Goal: Task Accomplishment & Management: Manage account settings

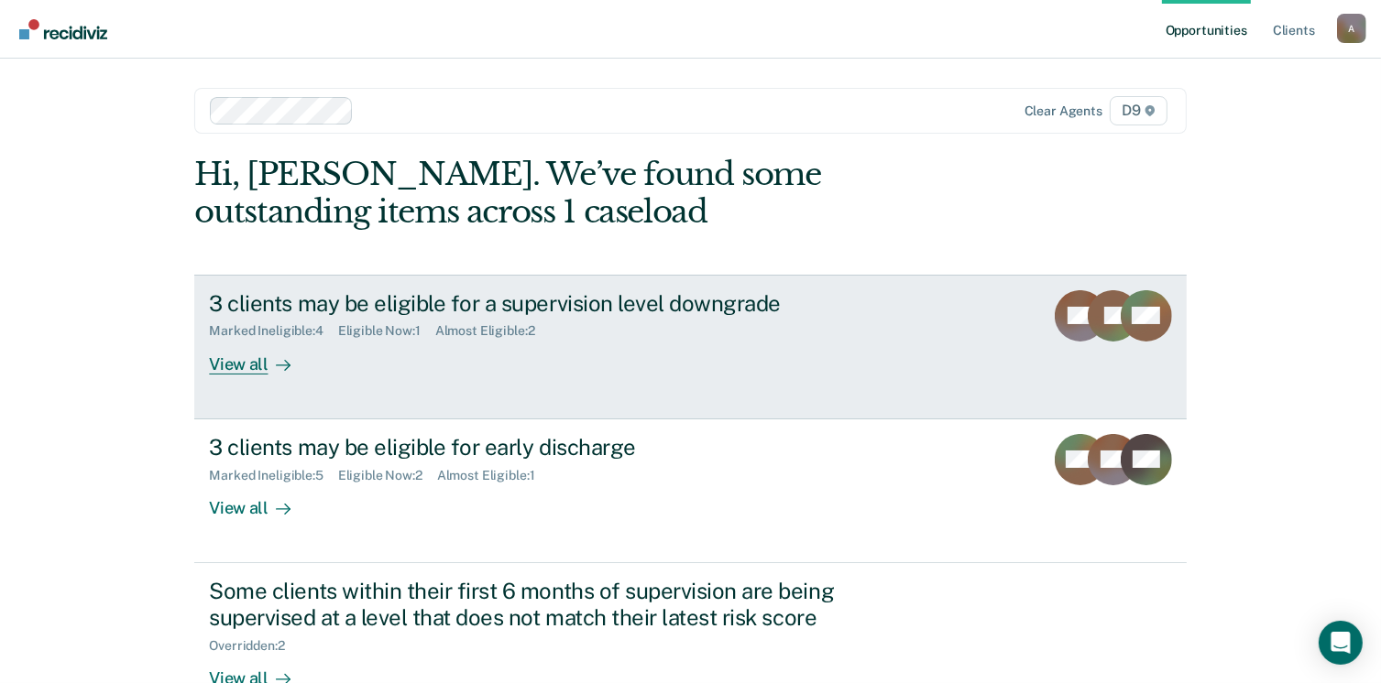
click at [244, 366] on div "View all" at bounding box center [260, 357] width 103 height 36
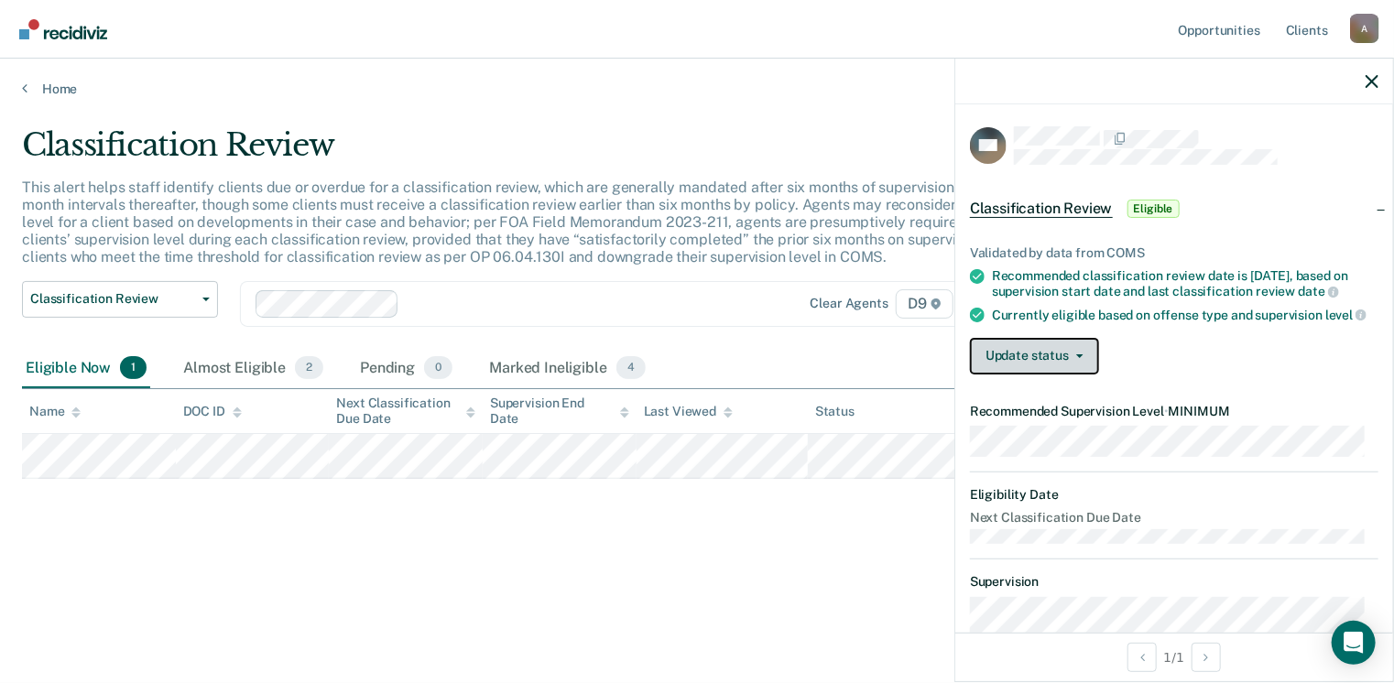
click at [1085, 375] on button "Update status" at bounding box center [1034, 356] width 129 height 37
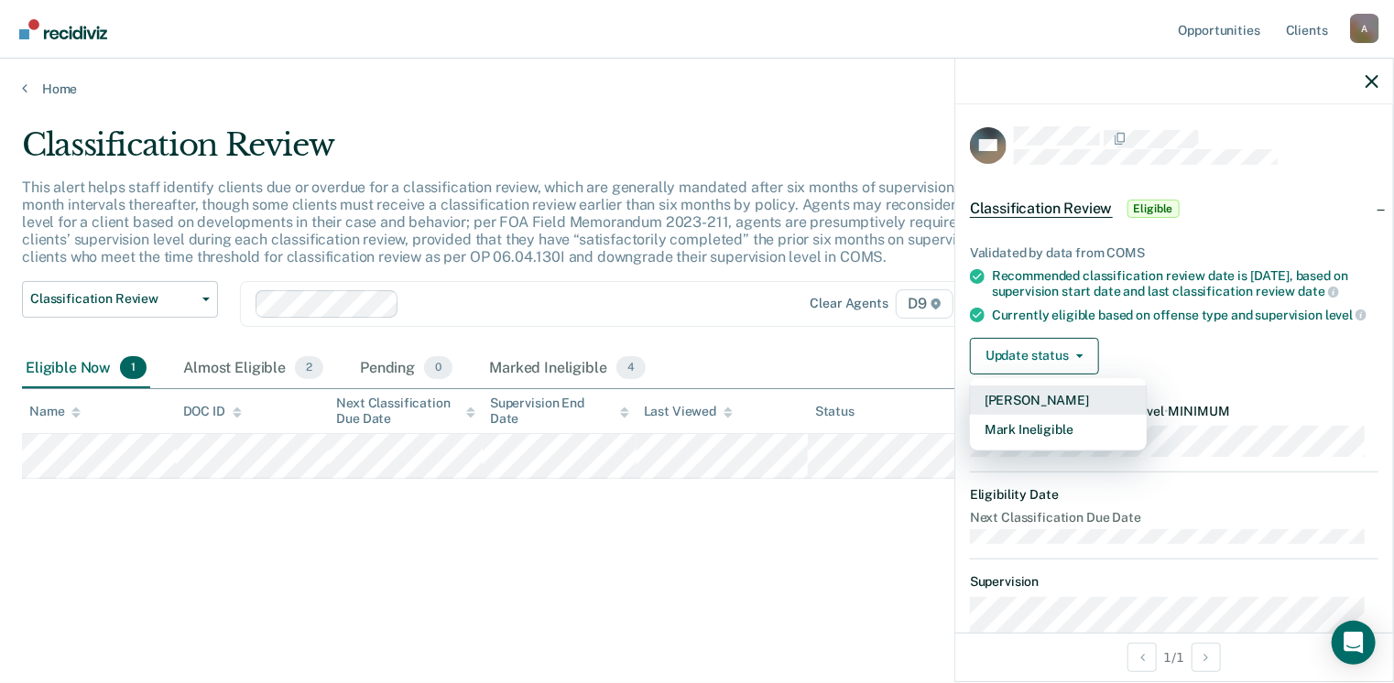
click at [1082, 415] on button "[PERSON_NAME]" at bounding box center [1058, 400] width 177 height 29
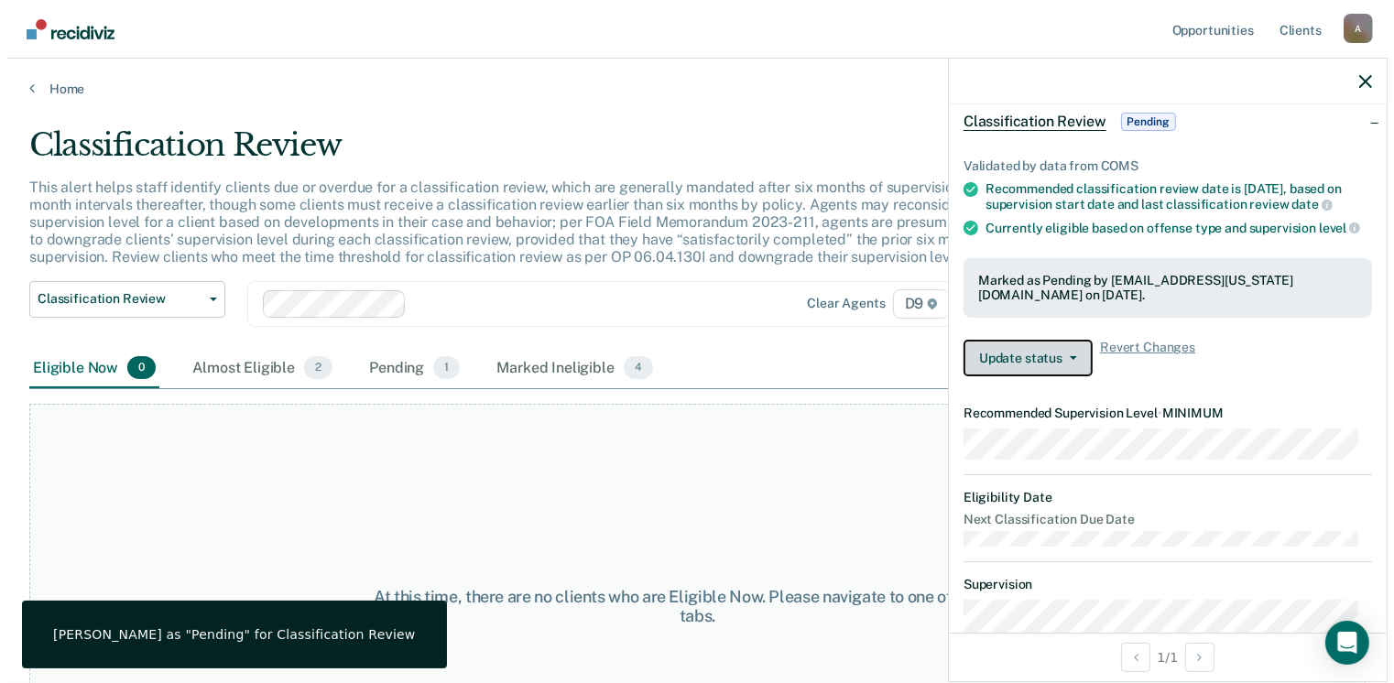
scroll to position [65, 0]
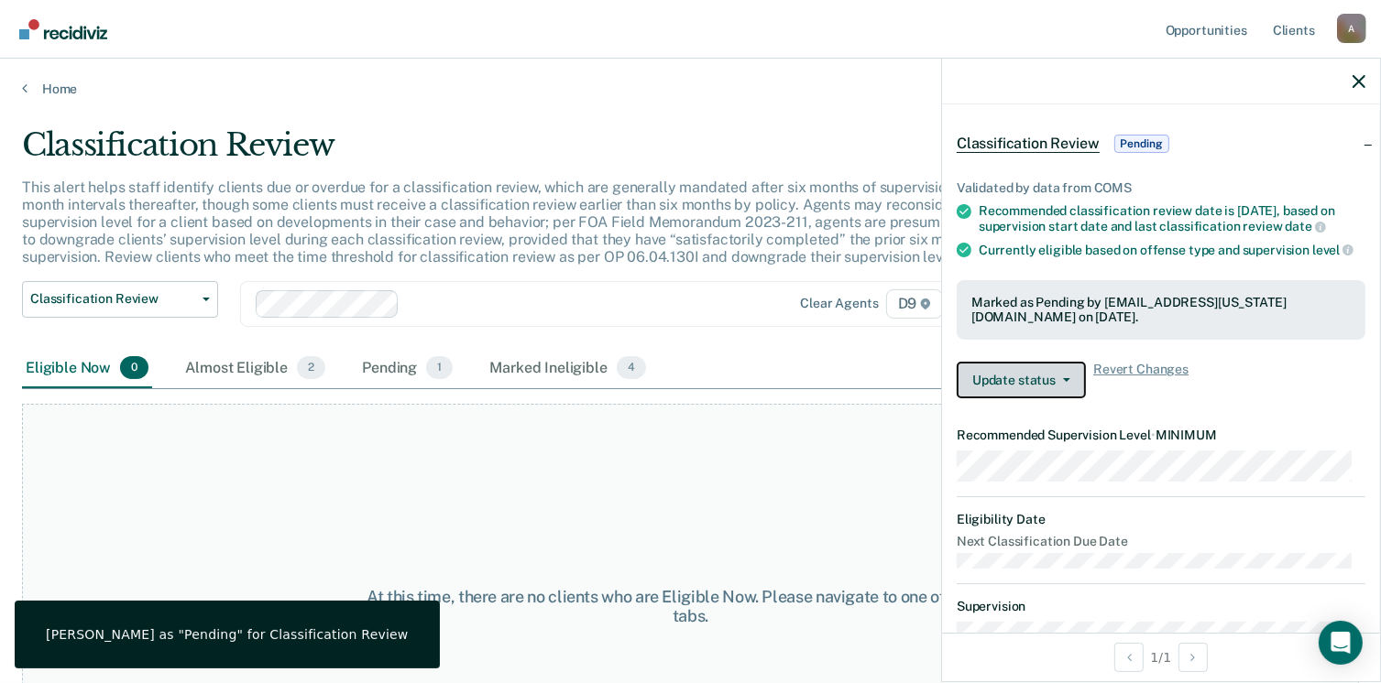
click at [1074, 399] on button "Update status" at bounding box center [1020, 380] width 129 height 37
click at [1165, 399] on span "Revert Changes" at bounding box center [1140, 380] width 95 height 37
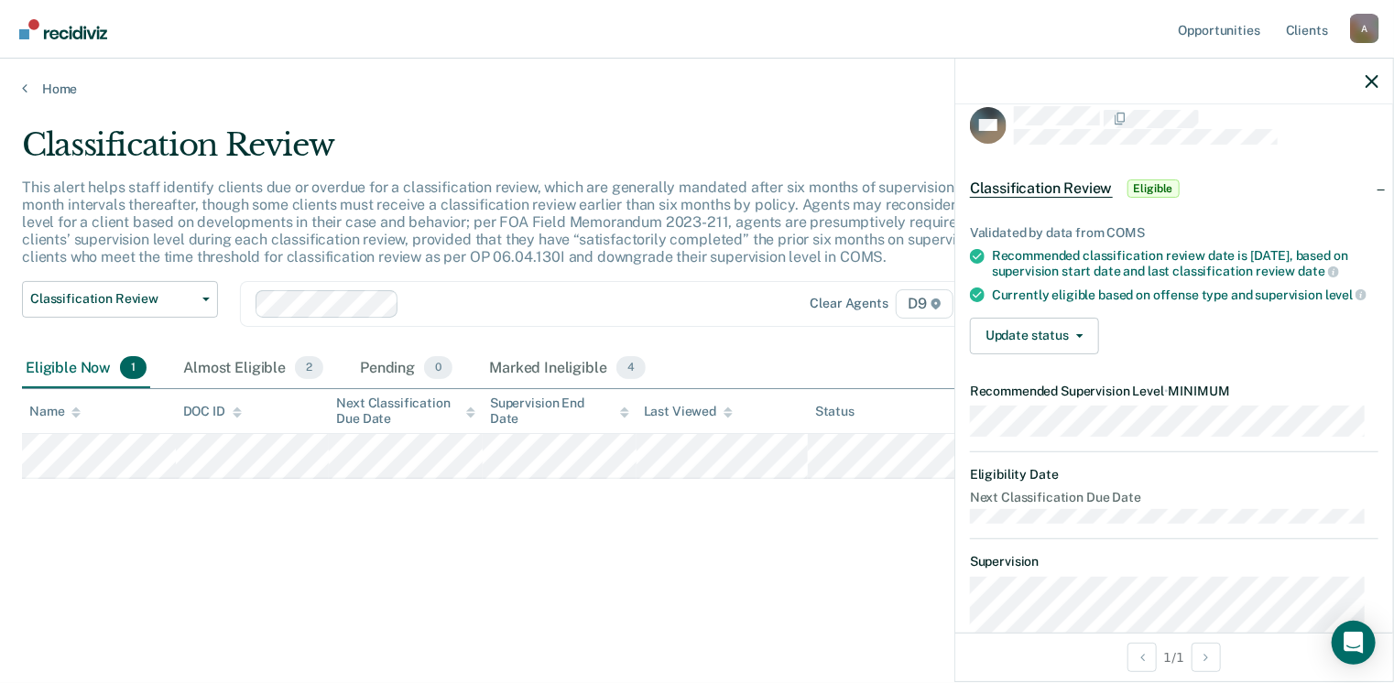
scroll to position [0, 0]
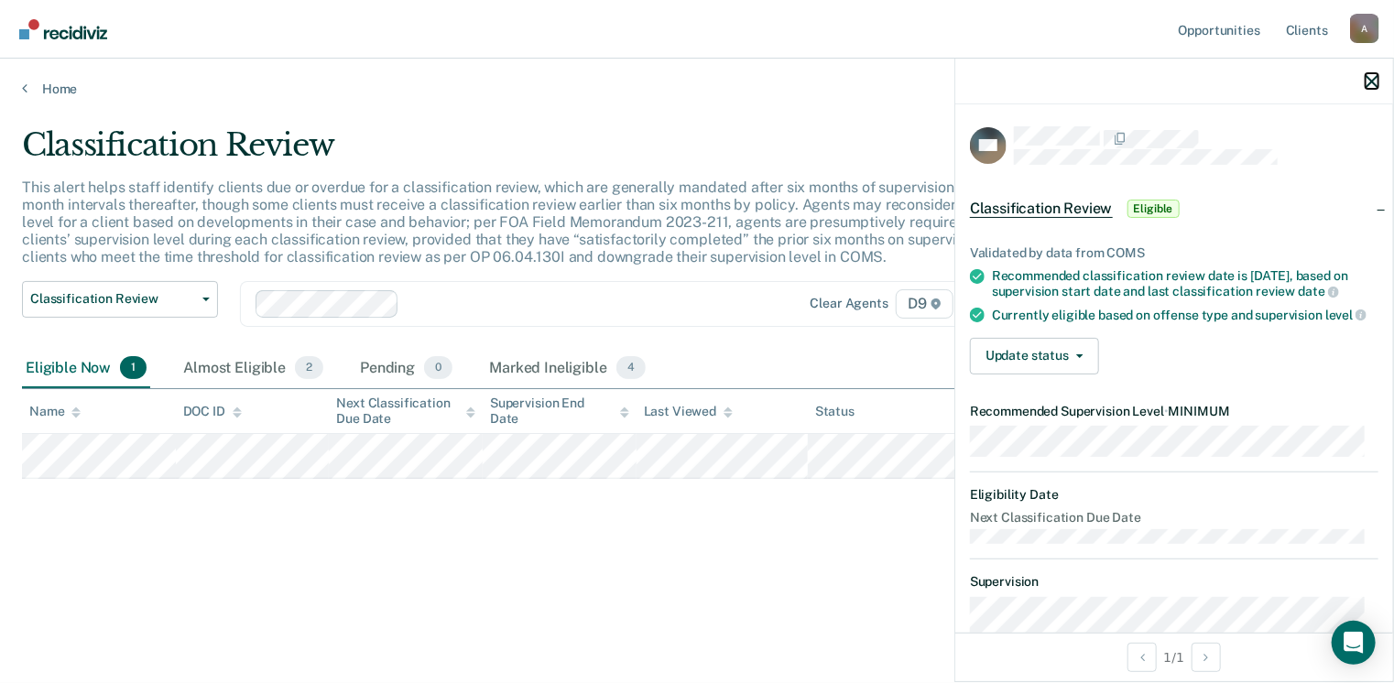
click at [1372, 78] on icon "button" at bounding box center [1372, 81] width 13 height 13
click at [1082, 375] on button "Update status" at bounding box center [1034, 356] width 129 height 37
click at [1118, 375] on div "Update status [PERSON_NAME] Mark Ineligible" at bounding box center [1174, 356] width 409 height 37
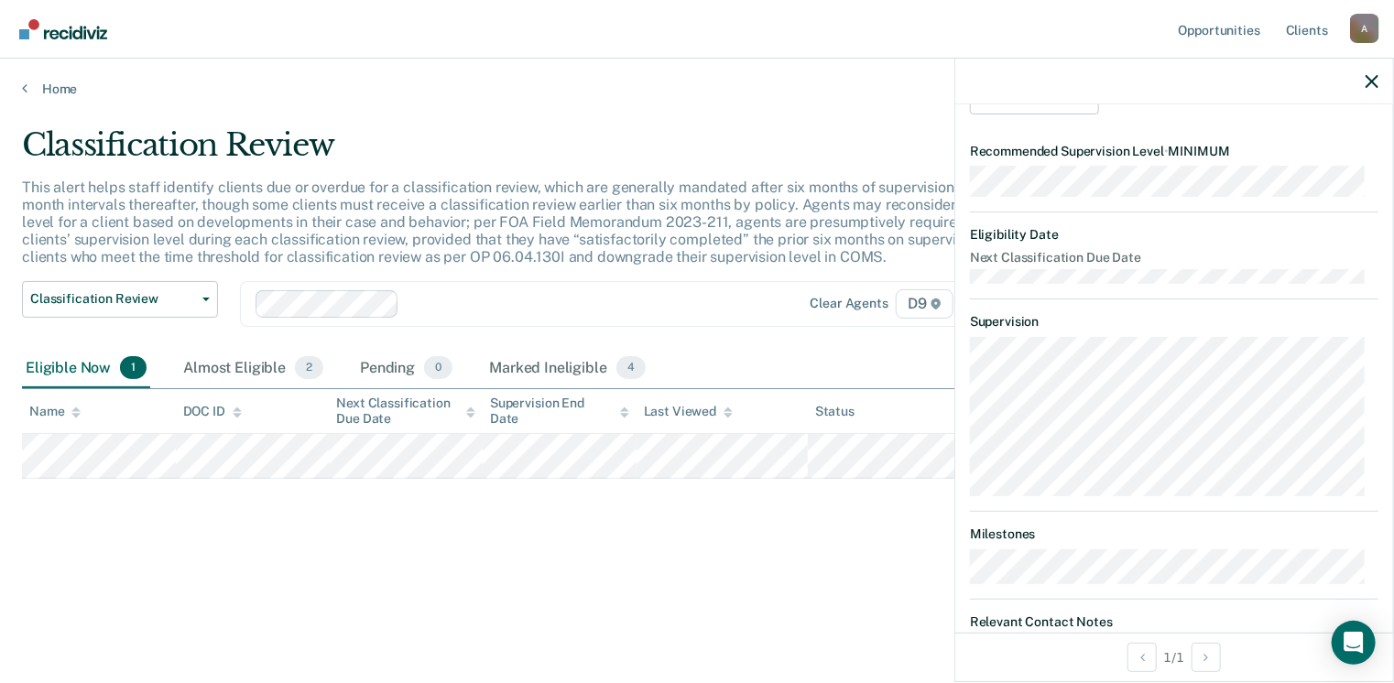
scroll to position [342, 0]
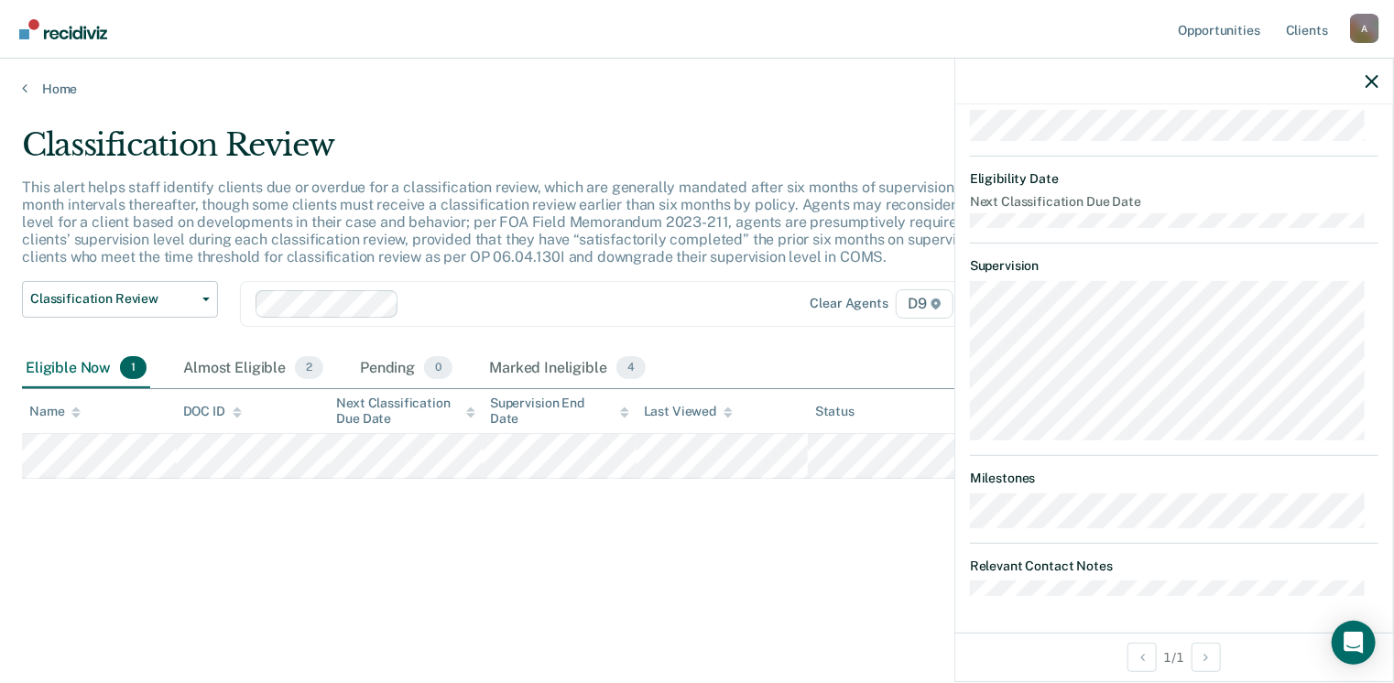
click at [636, 546] on div "Classification Review This alert helps staff identify clients due or overdue fo…" at bounding box center [697, 365] width 1350 height 478
click at [1367, 79] on icon "button" at bounding box center [1372, 81] width 13 height 13
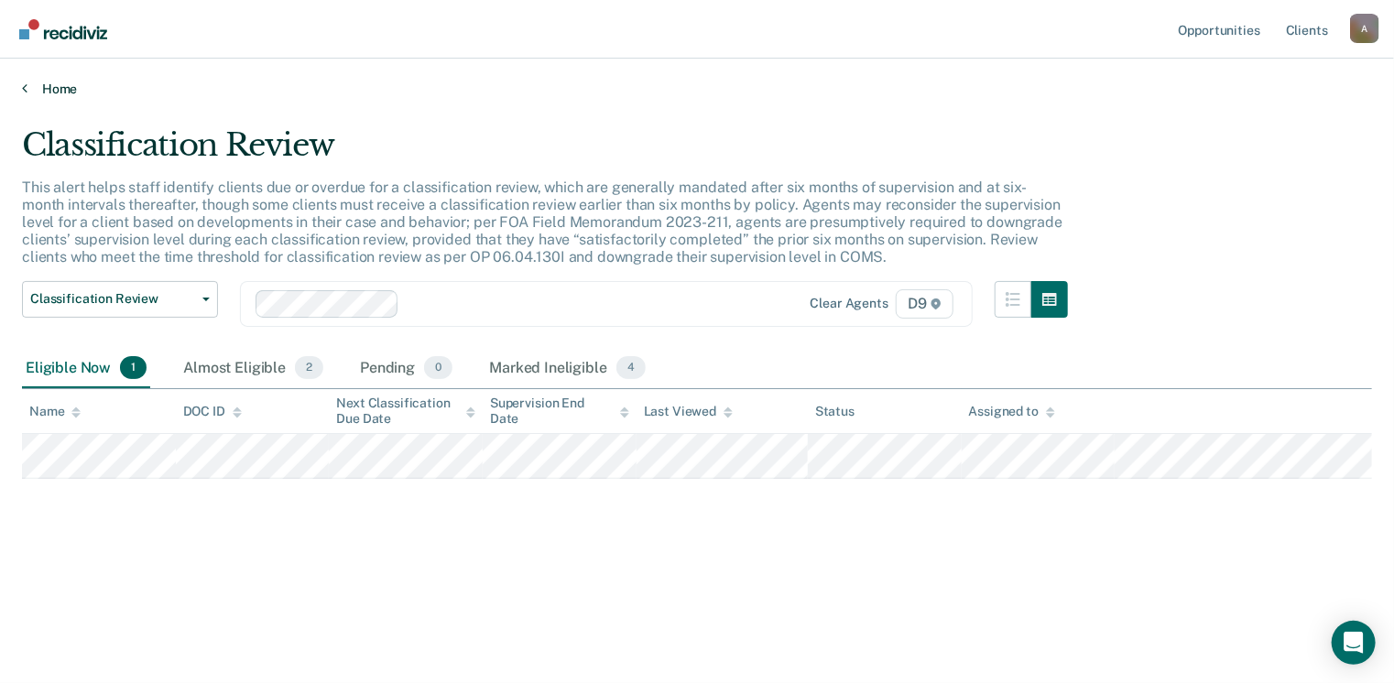
click at [26, 85] on link "Home" at bounding box center [697, 89] width 1350 height 16
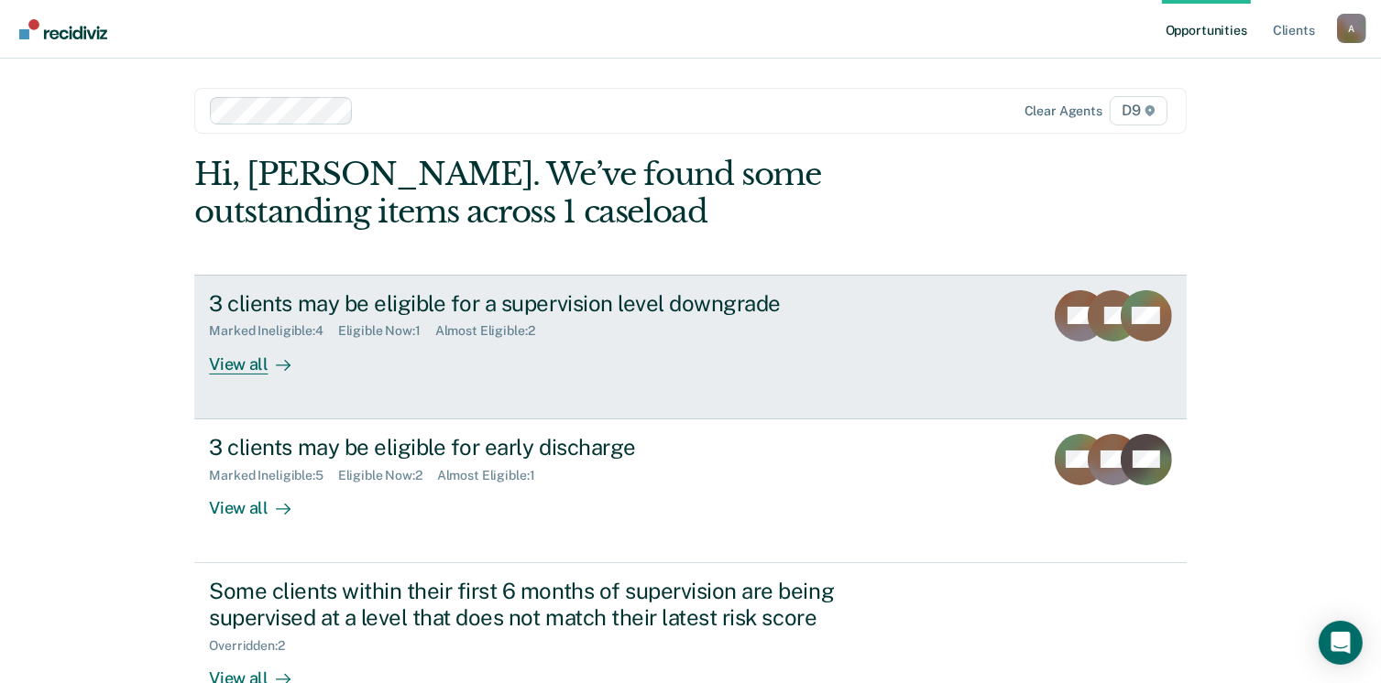
click at [240, 364] on div "View all" at bounding box center [260, 357] width 103 height 36
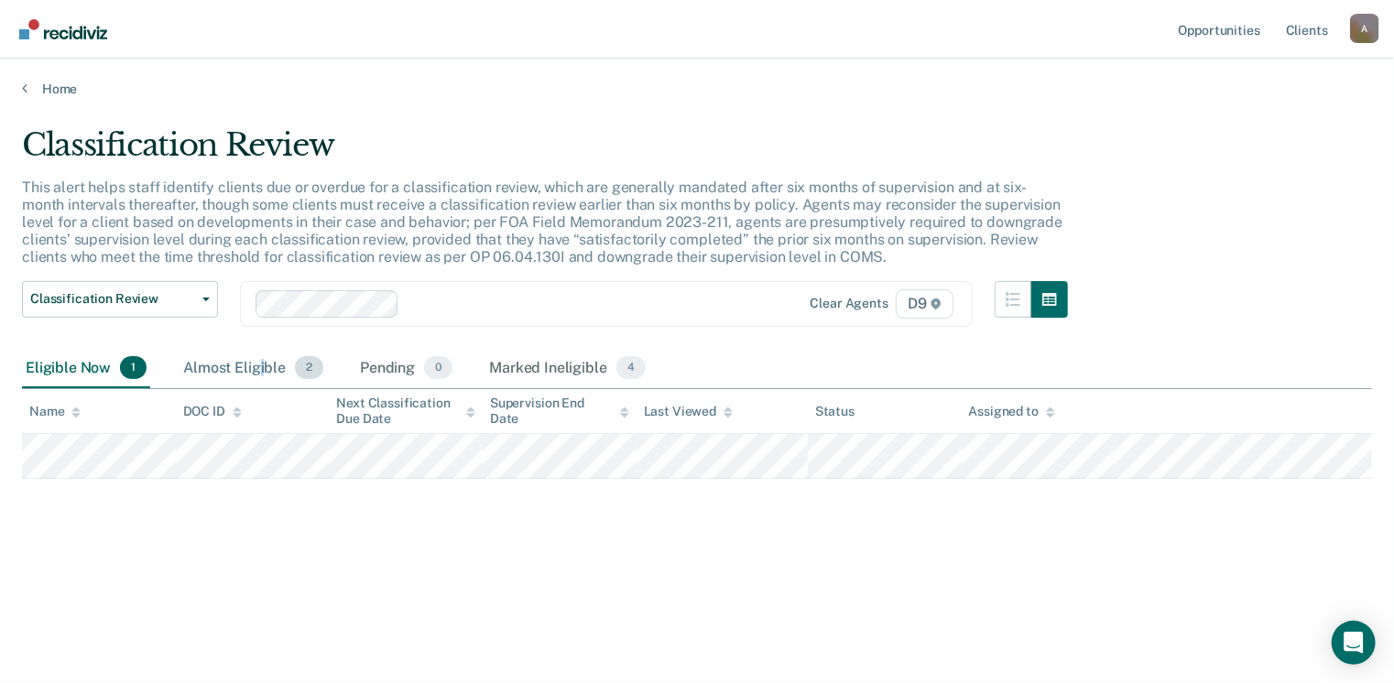
click at [261, 363] on div "Almost Eligible 2" at bounding box center [254, 369] width 148 height 40
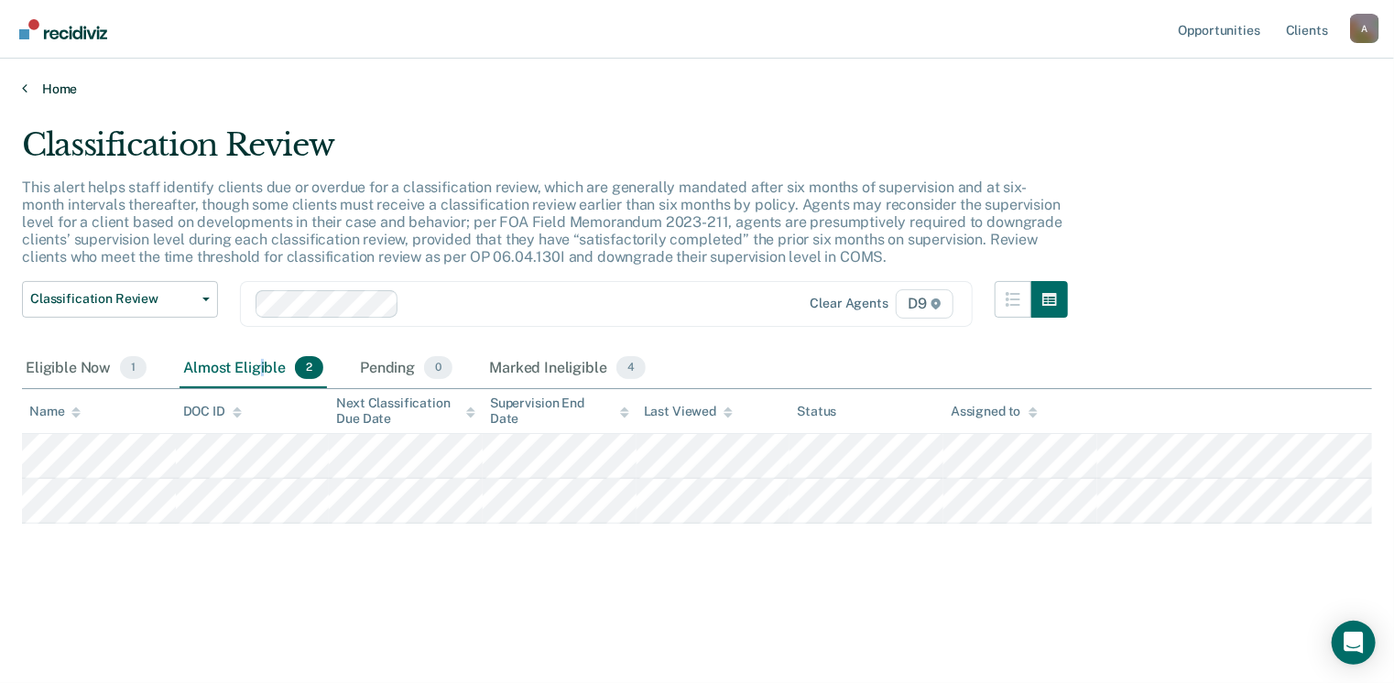
click at [27, 90] on link "Home" at bounding box center [697, 89] width 1350 height 16
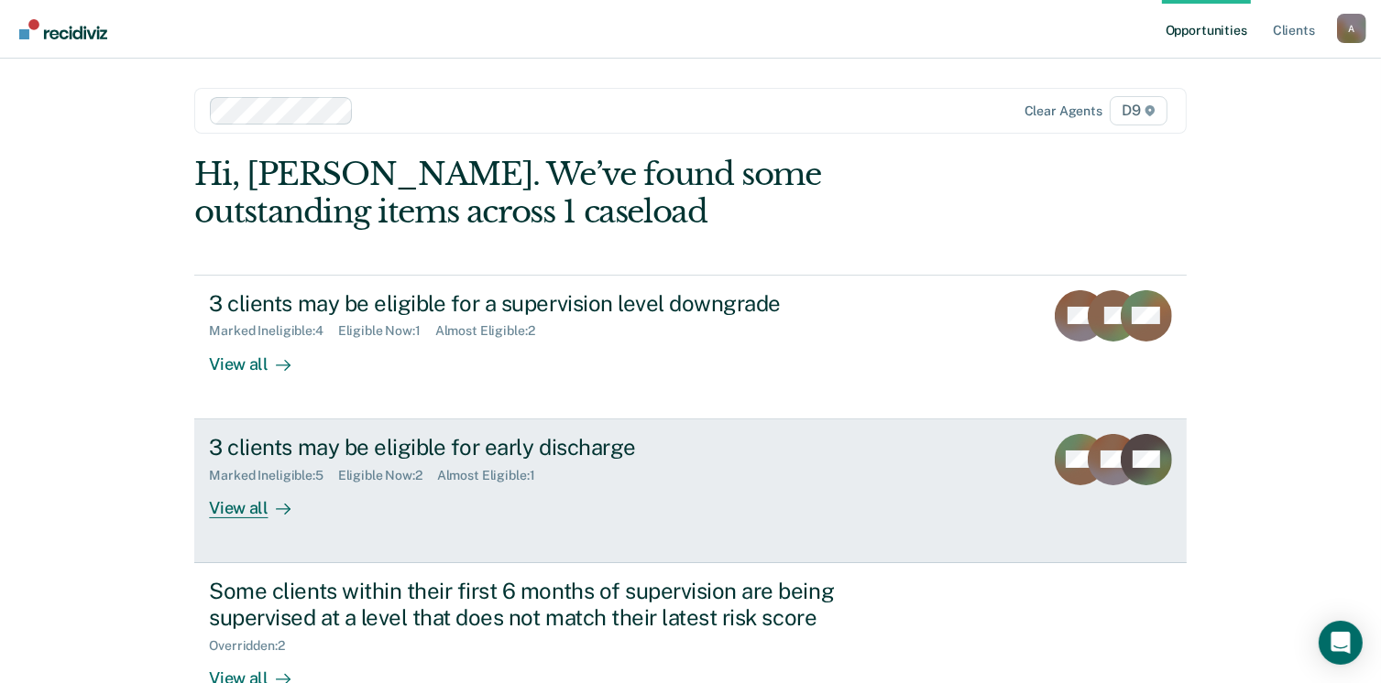
click at [247, 514] on div "View all" at bounding box center [260, 501] width 103 height 36
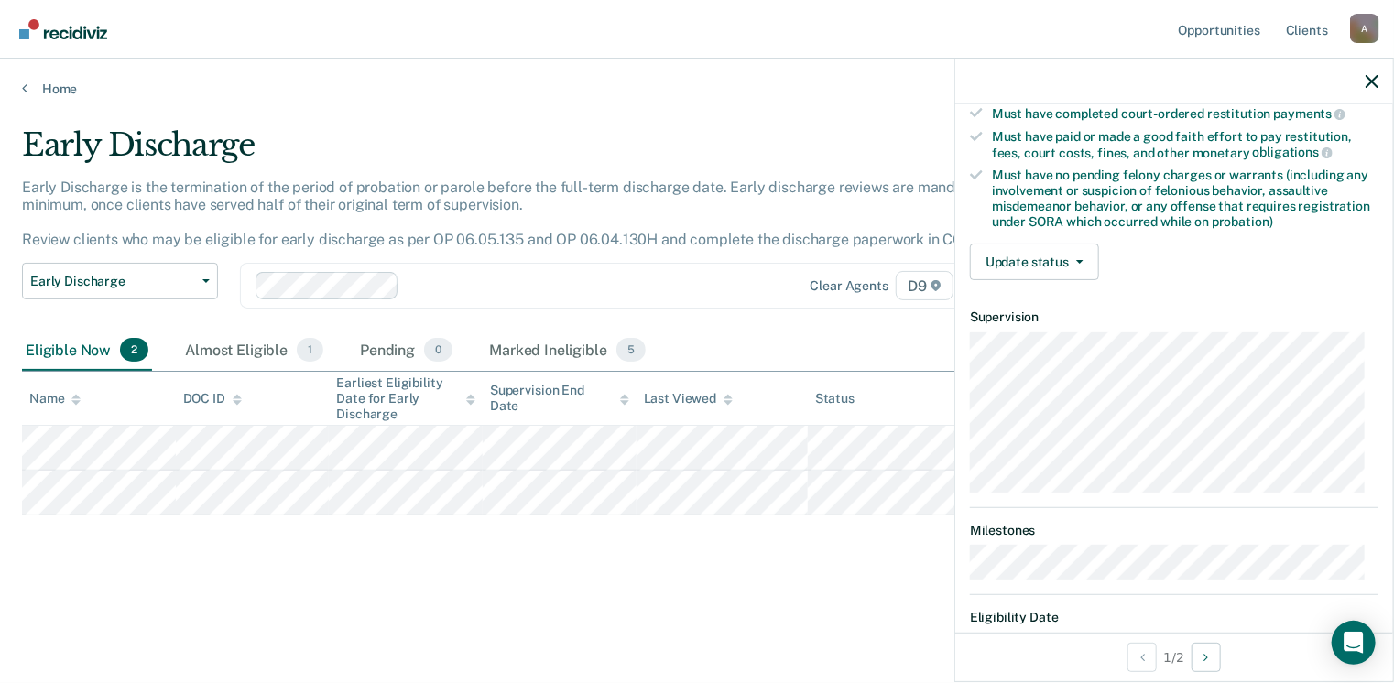
scroll to position [312, 0]
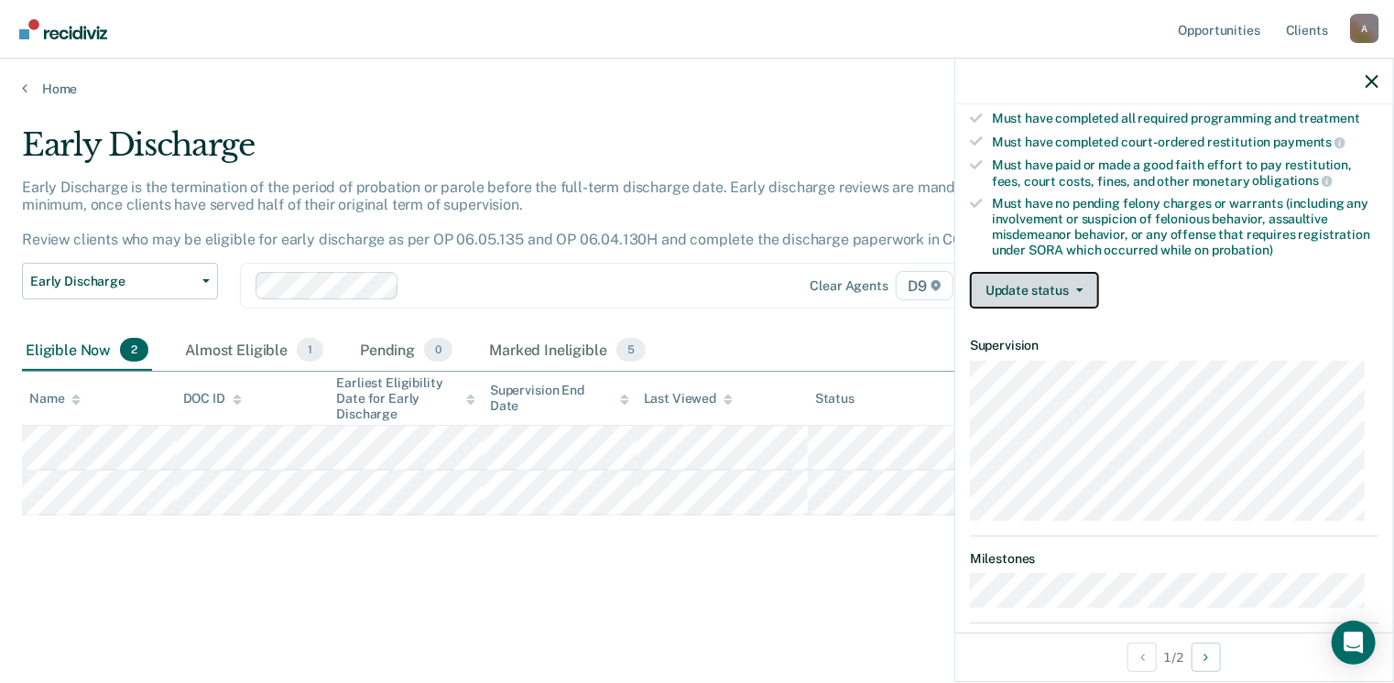
click at [1081, 289] on icon "button" at bounding box center [1080, 291] width 7 height 4
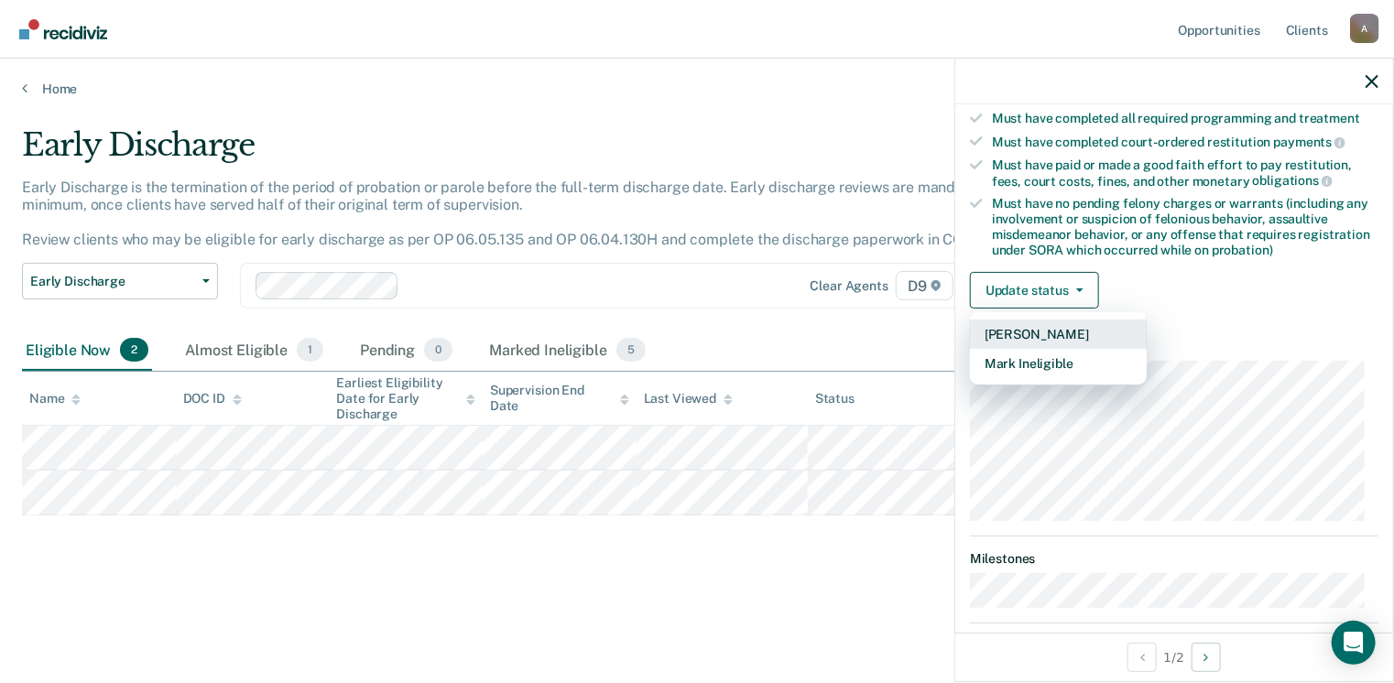
click at [1063, 326] on button "[PERSON_NAME]" at bounding box center [1058, 334] width 177 height 29
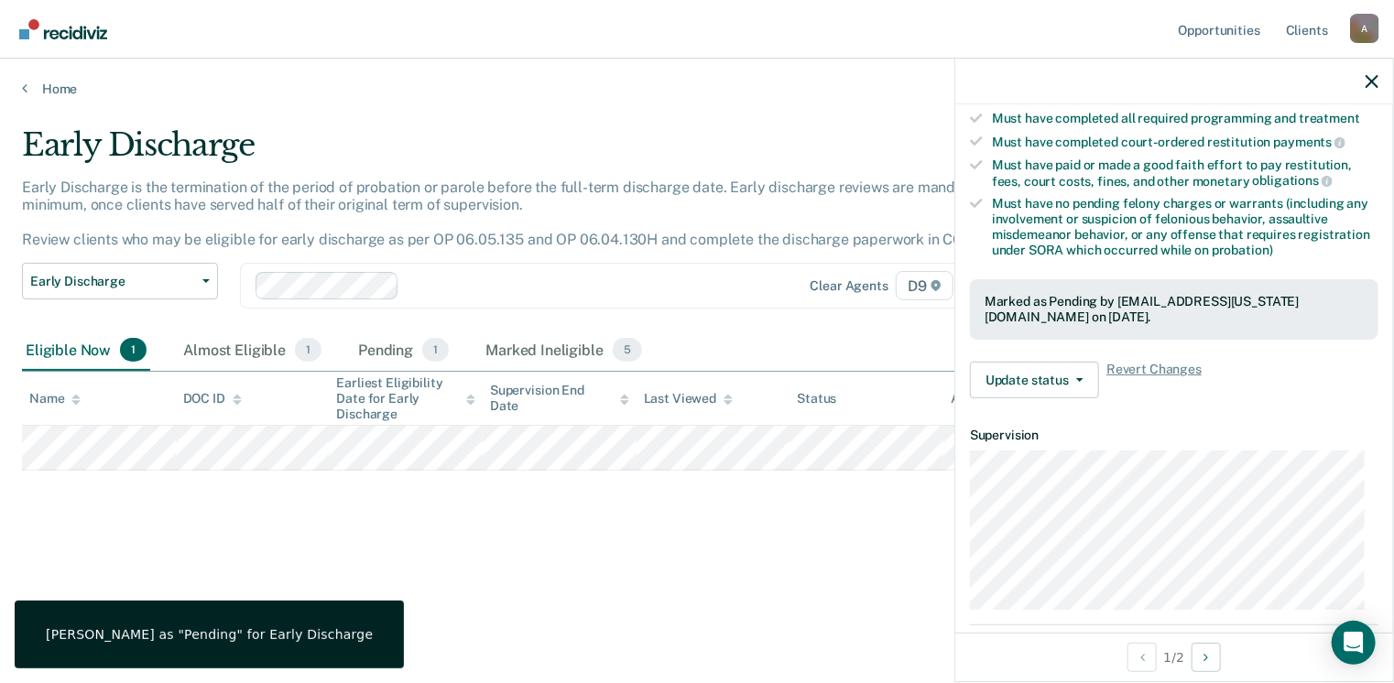
click at [1363, 79] on div at bounding box center [1175, 82] width 438 height 46
click at [1373, 78] on icon "button" at bounding box center [1372, 81] width 13 height 13
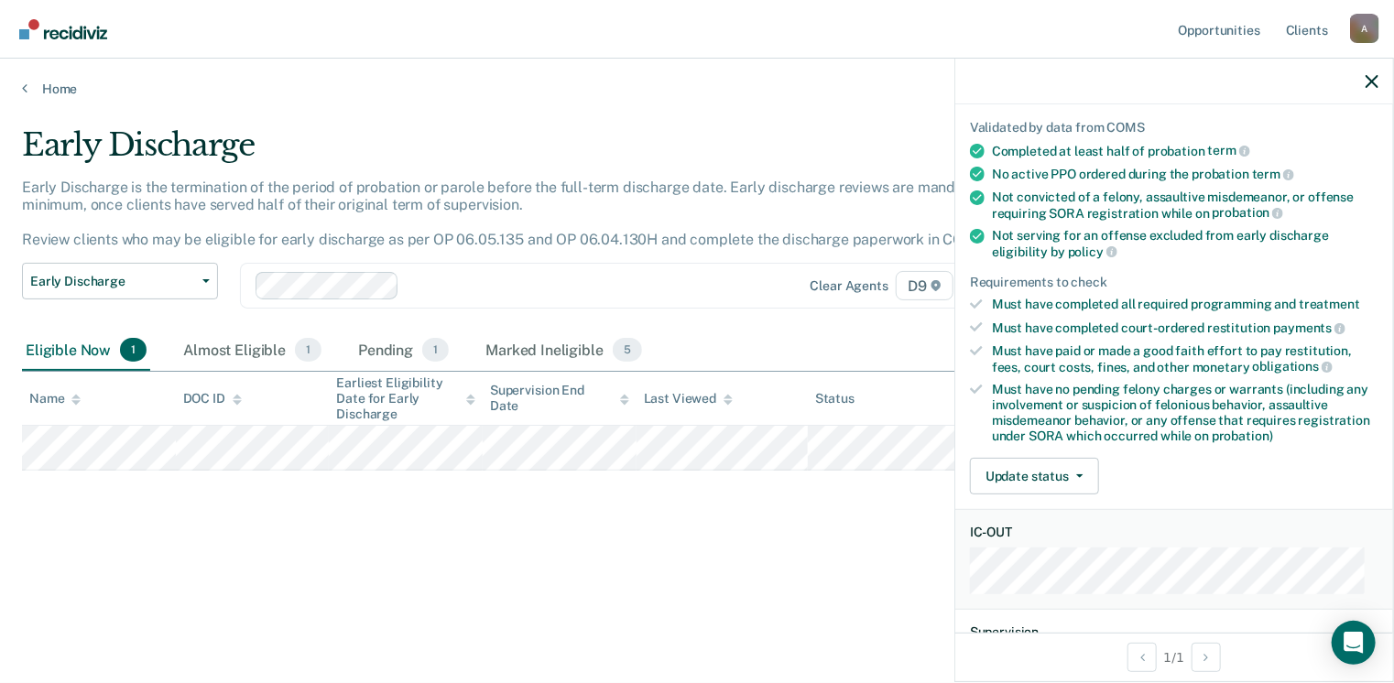
scroll to position [275, 0]
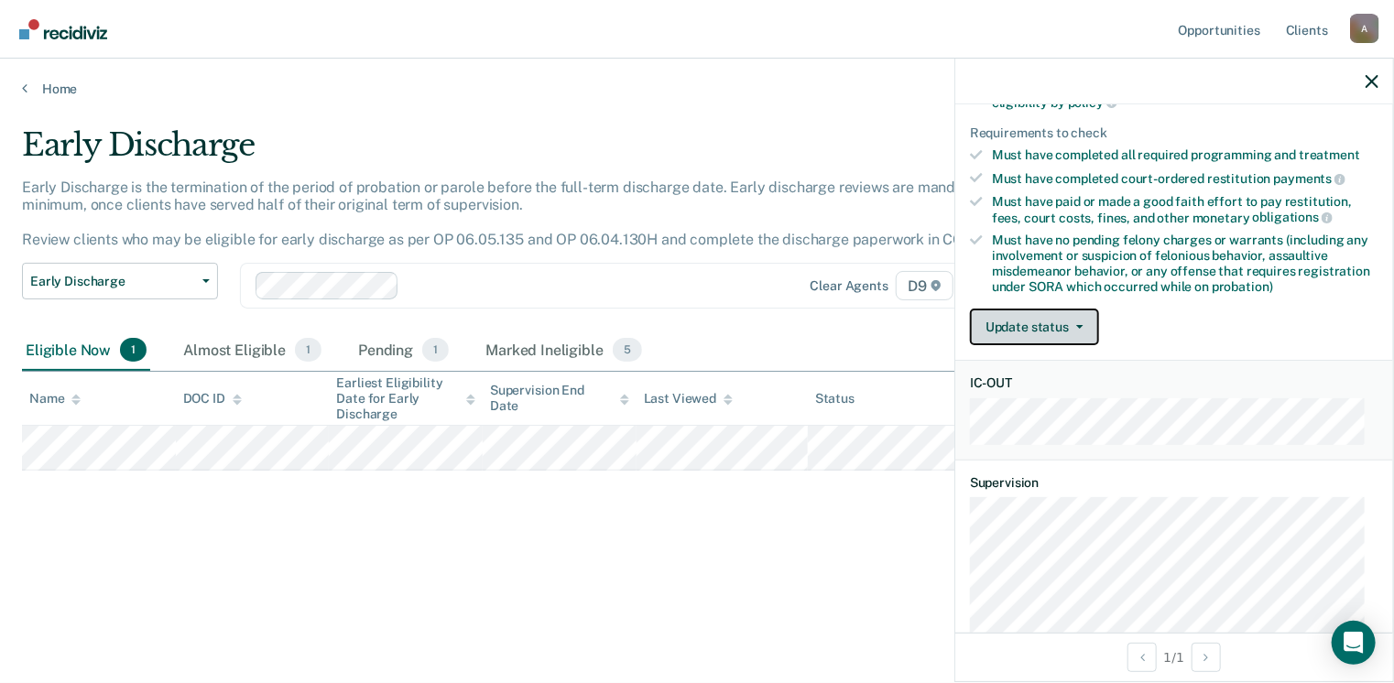
click at [1024, 323] on button "Update status" at bounding box center [1034, 327] width 129 height 37
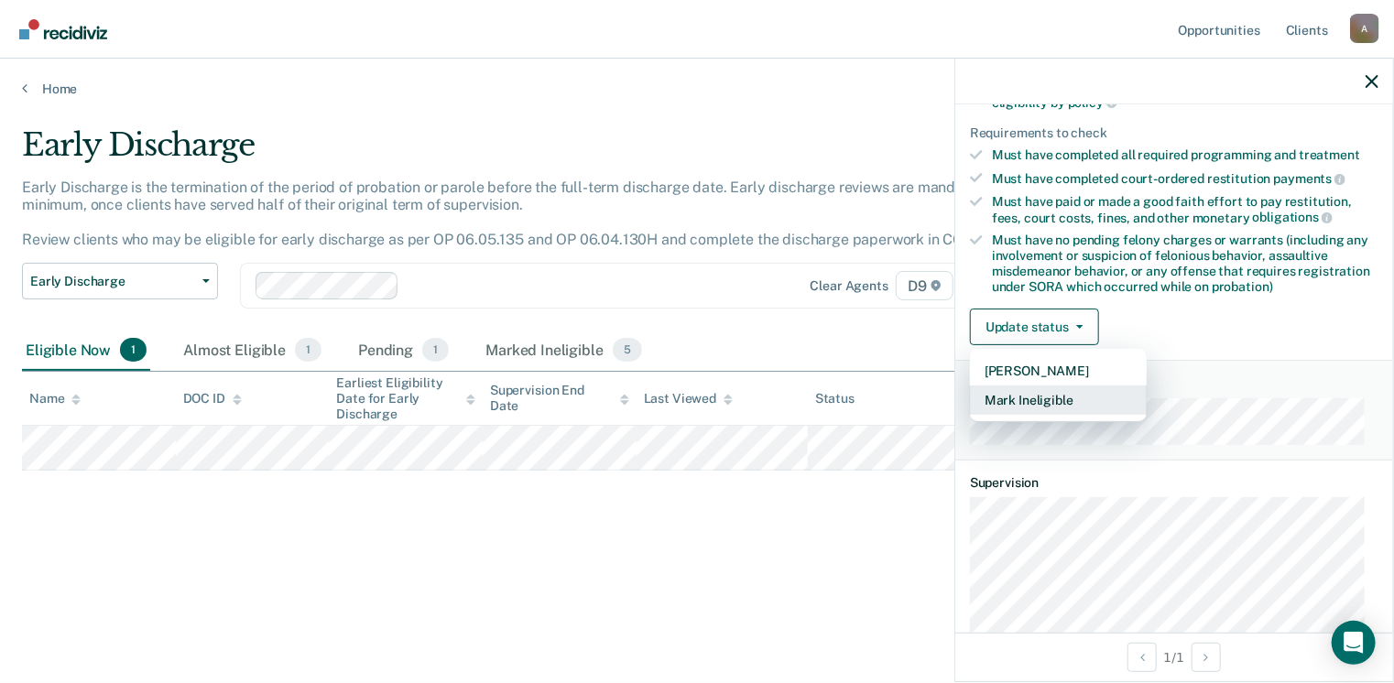
click at [1033, 391] on button "Mark Ineligible" at bounding box center [1058, 400] width 177 height 29
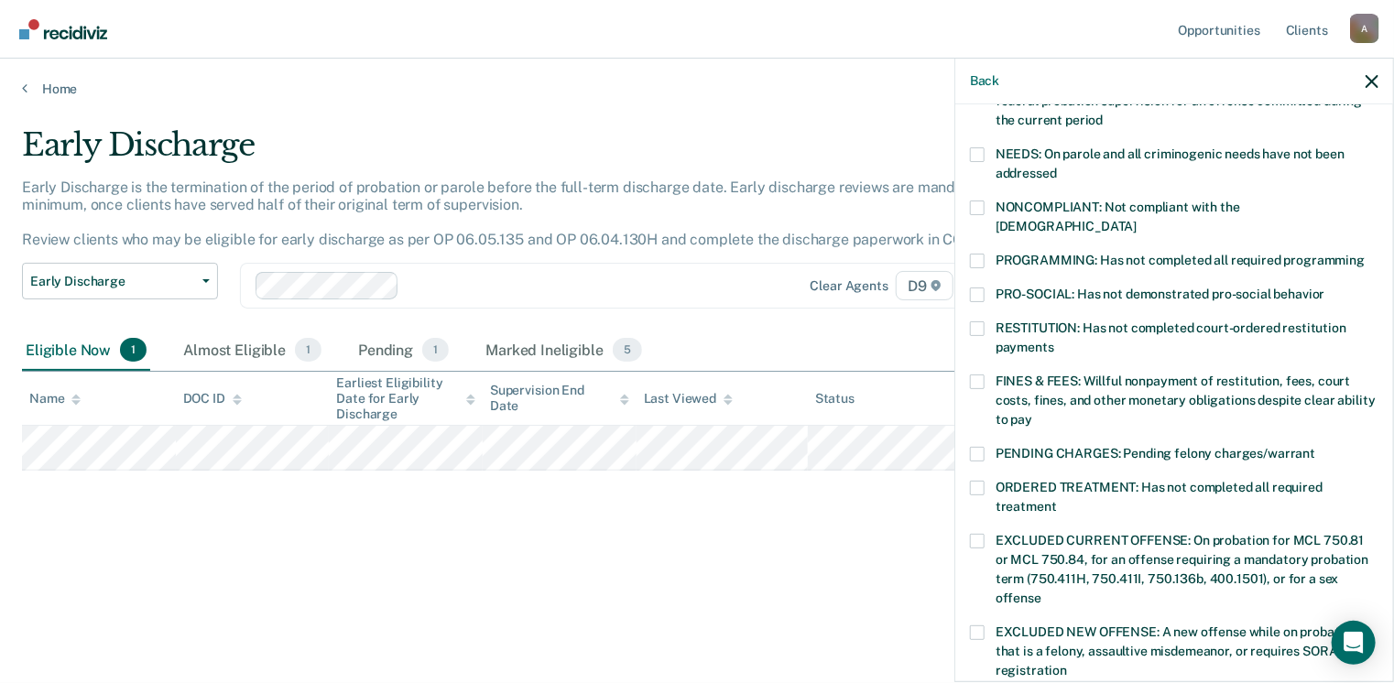
click at [971, 322] on span at bounding box center [977, 329] width 15 height 15
click at [1055, 341] on input "RESTITUTION: Has not completed court-ordered restitution payments" at bounding box center [1055, 341] width 0 height 0
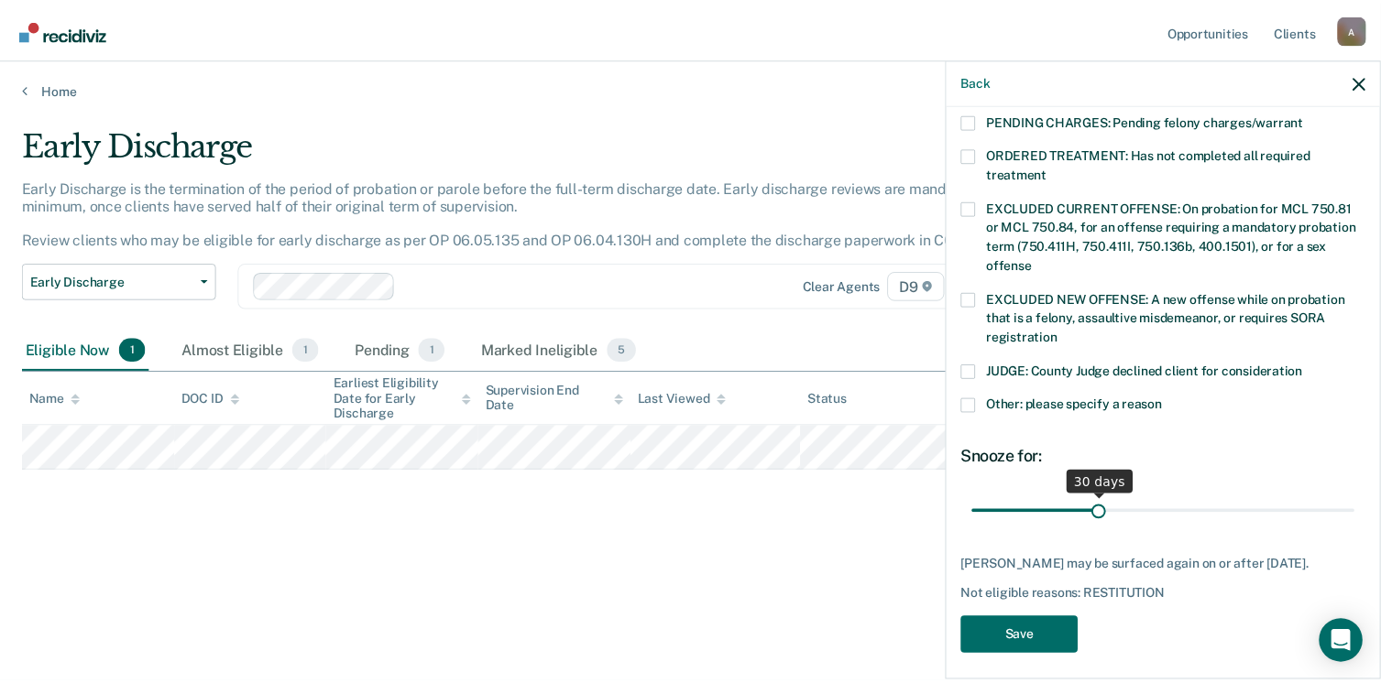
scroll to position [612, 0]
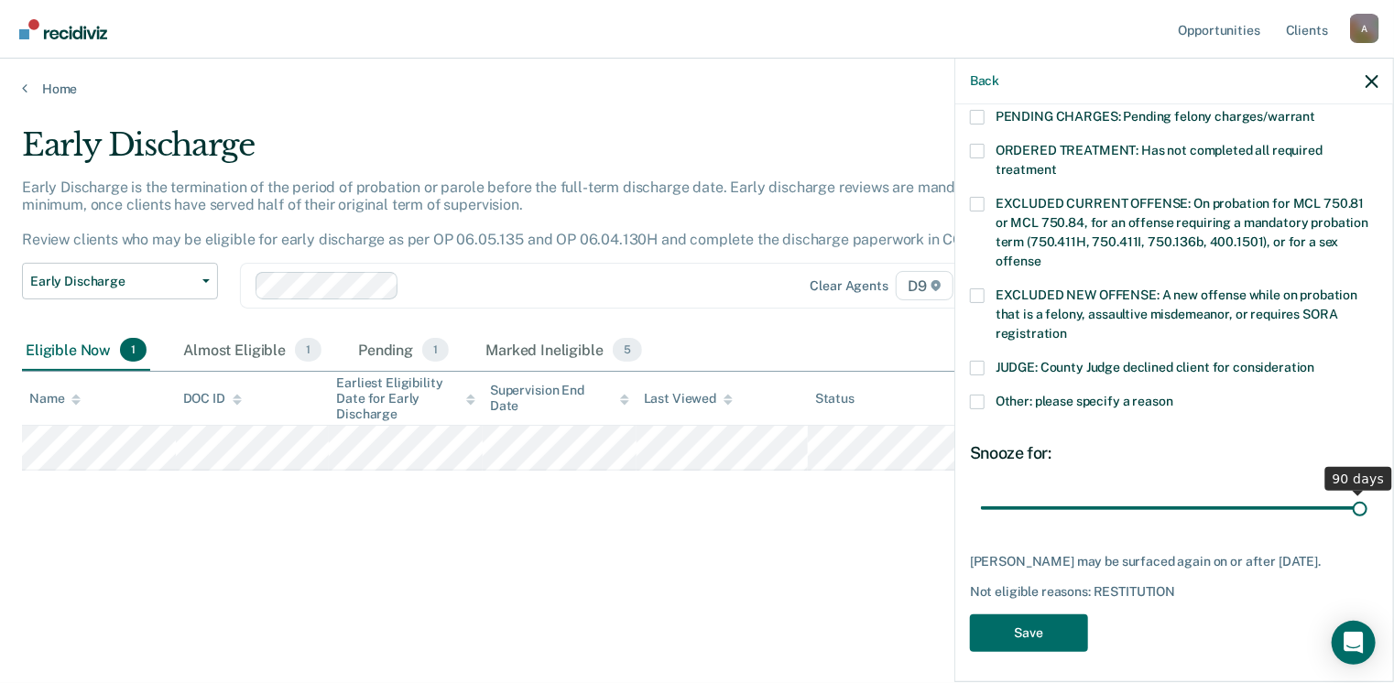
drag, startPoint x: 1105, startPoint y: 486, endPoint x: 1391, endPoint y: 481, distance: 285.9
type input "90"
click at [1368, 493] on input "range" at bounding box center [1174, 509] width 387 height 32
click at [1041, 624] on button "Save" at bounding box center [1029, 634] width 118 height 38
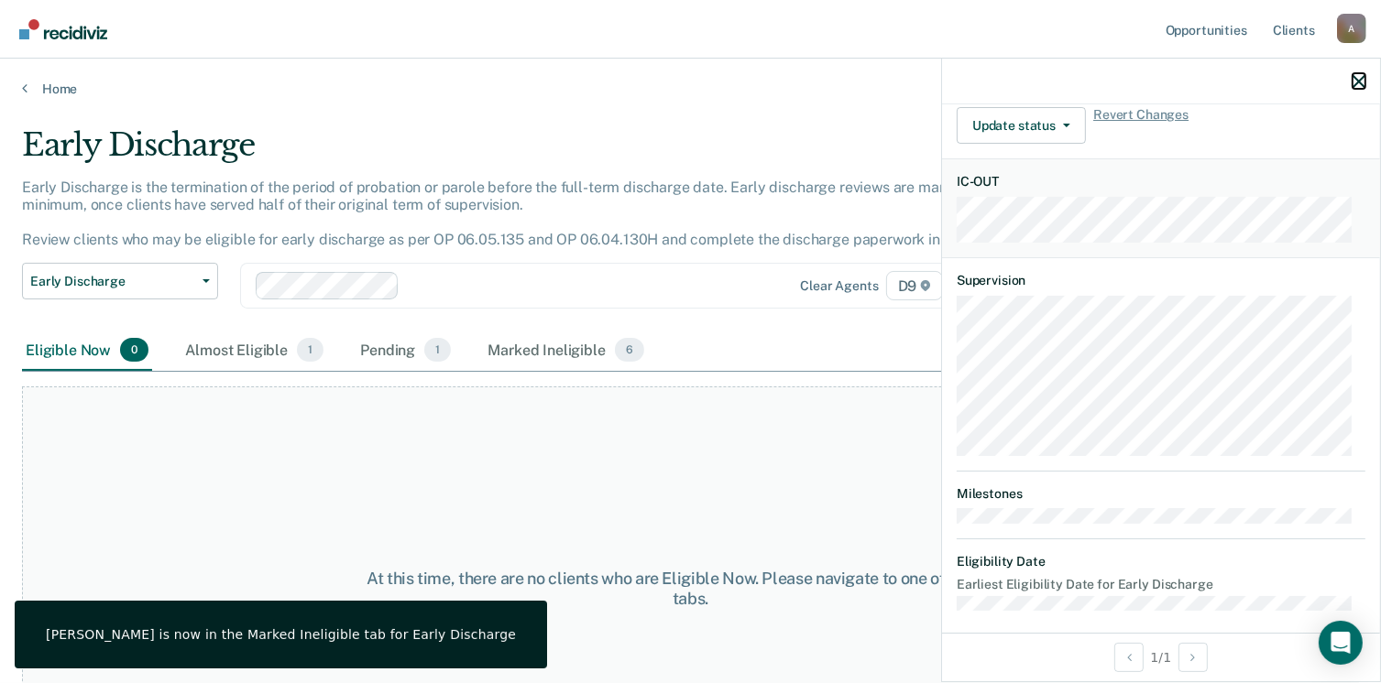
click at [1357, 78] on icon "button" at bounding box center [1358, 81] width 13 height 13
